Goal: Task Accomplishment & Management: Manage account settings

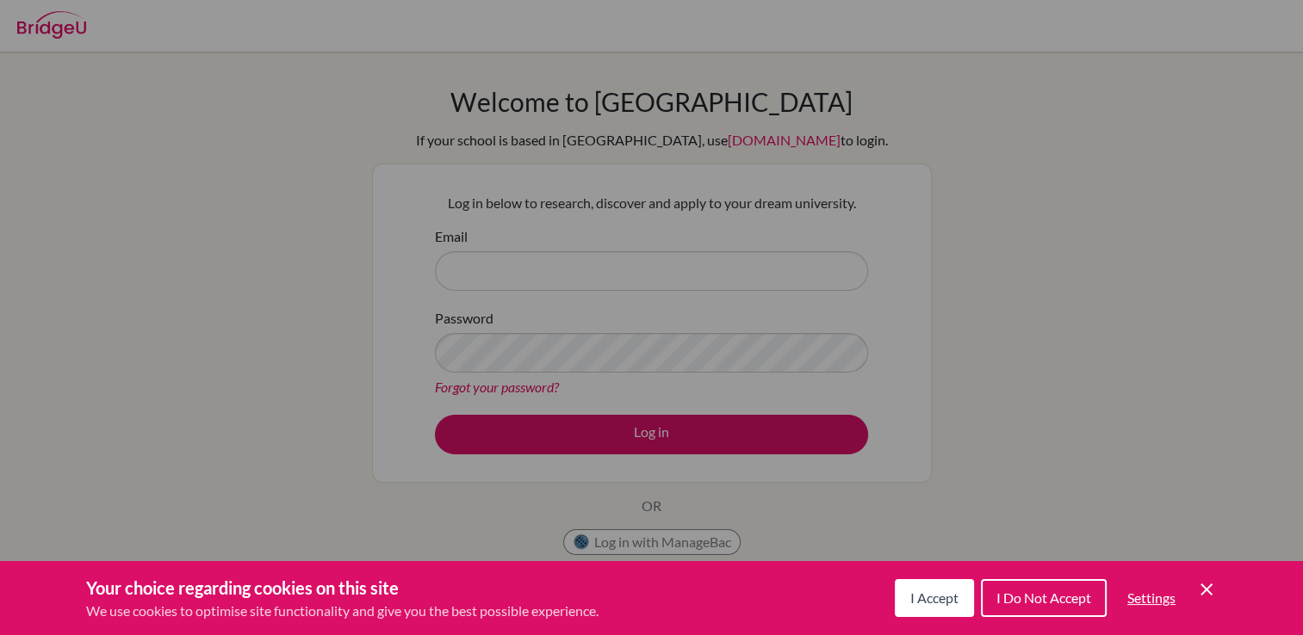
click at [1099, 391] on div "Cookie Preferences" at bounding box center [651, 317] width 1303 height 635
click at [937, 594] on span "I Accept" at bounding box center [934, 598] width 48 height 16
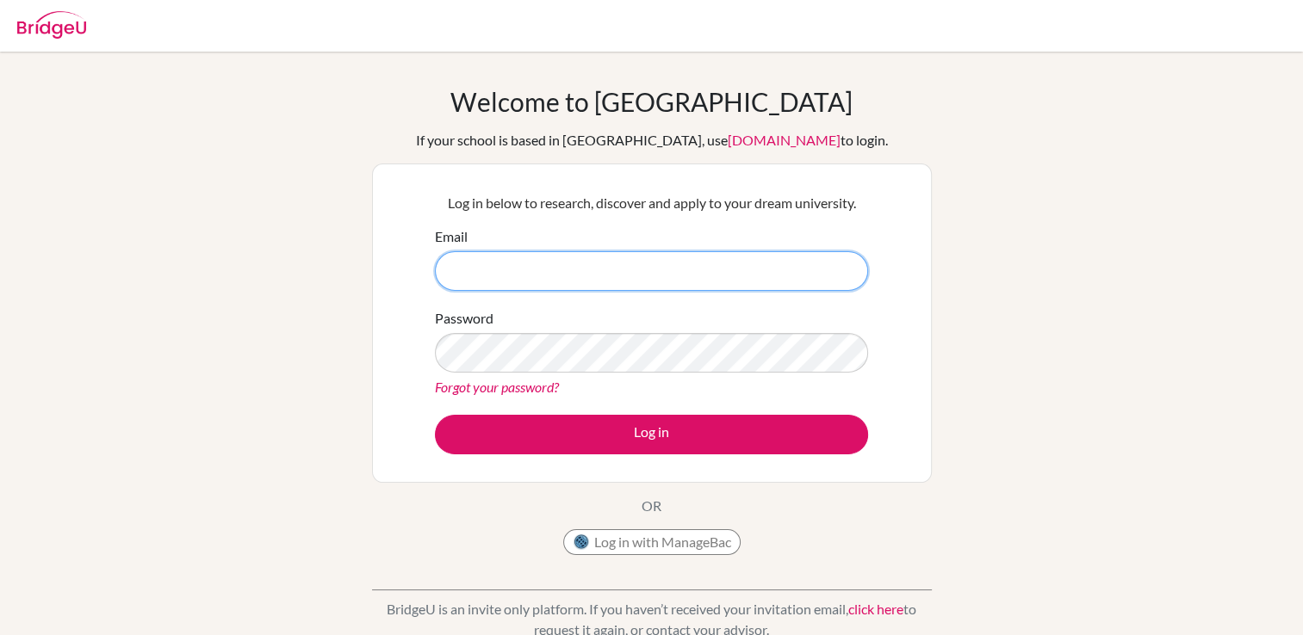
click at [553, 263] on input "Email" at bounding box center [651, 271] width 433 height 40
type input "[EMAIL_ADDRESS][DOMAIN_NAME]"
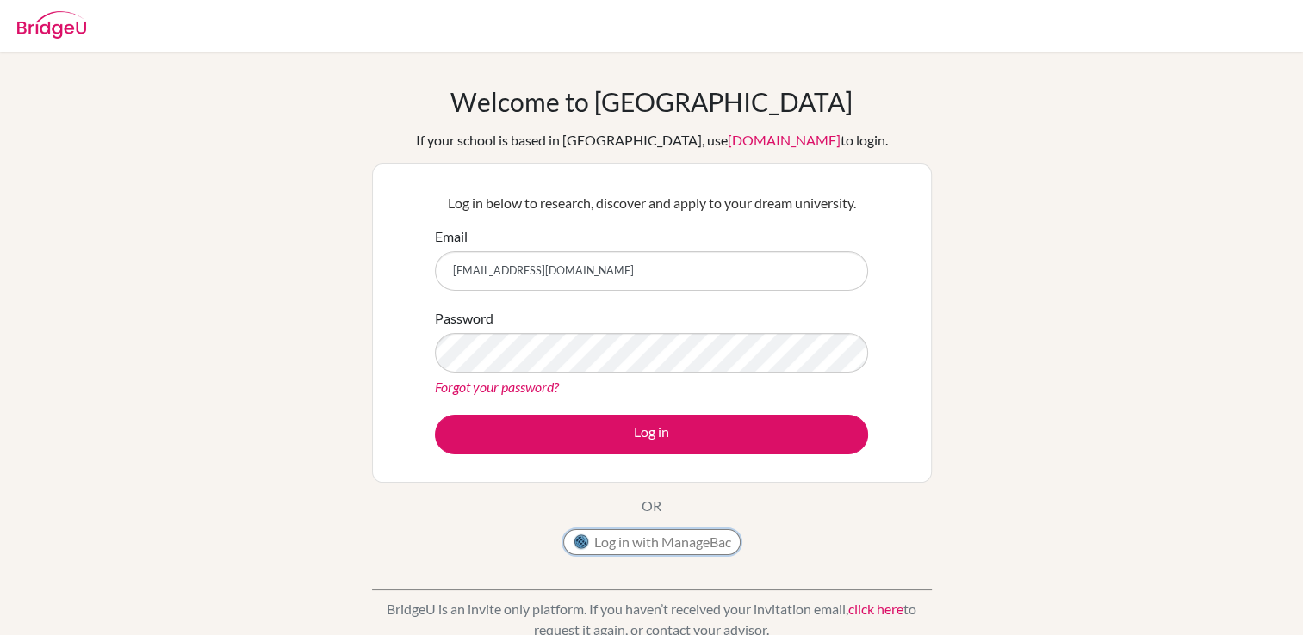
click at [691, 536] on button "Log in with ManageBac" at bounding box center [651, 543] width 177 height 26
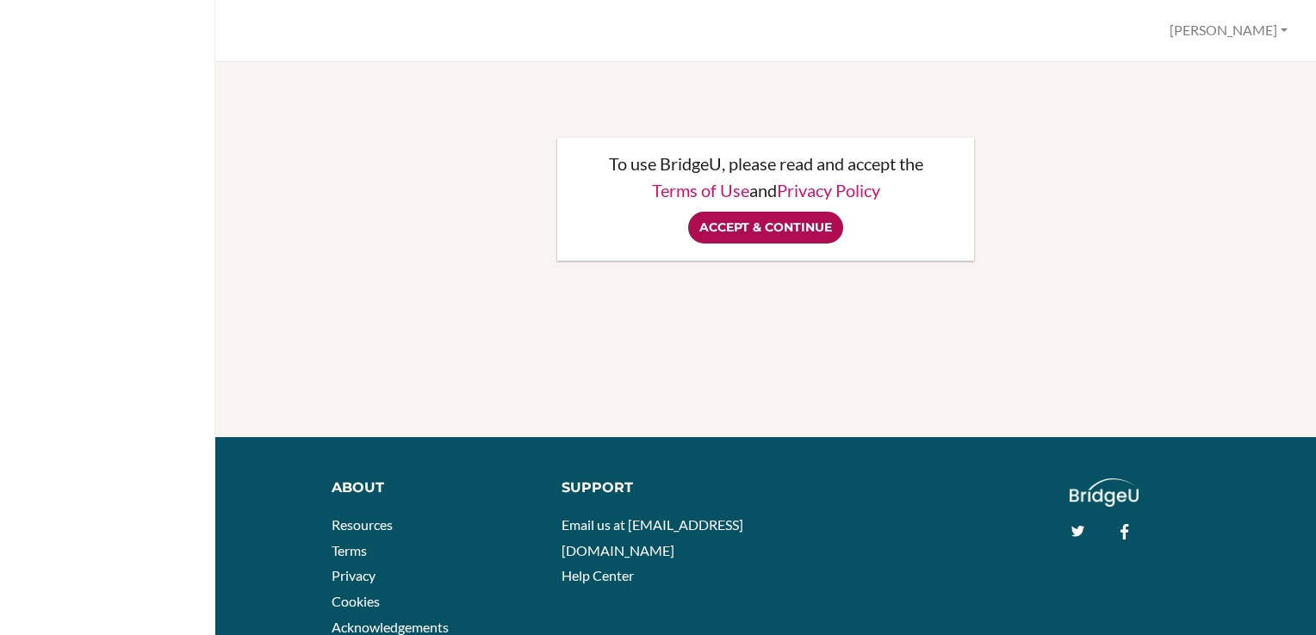
click at [719, 243] on input "Accept & Continue" at bounding box center [765, 228] width 155 height 32
